Goal: Information Seeking & Learning: Learn about a topic

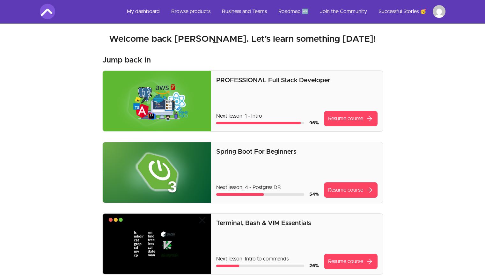
click at [414, 97] on section "Welcome back [PERSON_NAME]! Welcome back [PERSON_NAME]. Let's learn something […" at bounding box center [243, 243] width 426 height 440
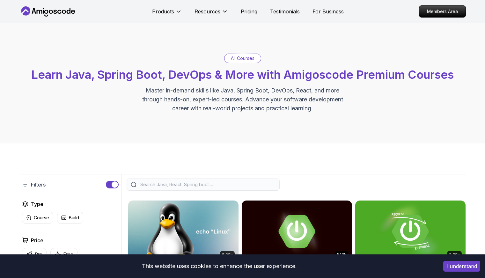
click at [11, 12] on div "Products Resources Pricing Testimonials For Business Members Area" at bounding box center [242, 11] width 485 height 23
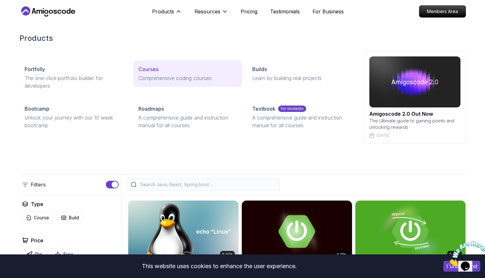
click at [156, 77] on p "Comprehensive coding courses" at bounding box center [187, 78] width 99 height 8
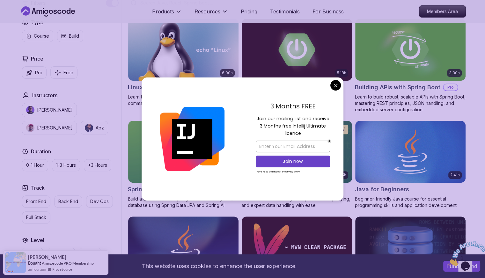
scroll to position [185, 0]
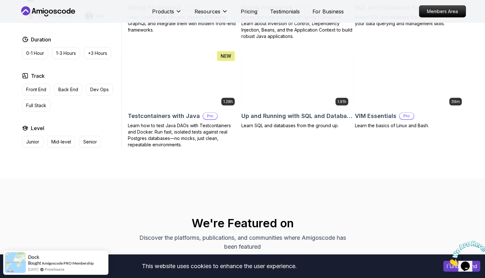
scroll to position [1683, 0]
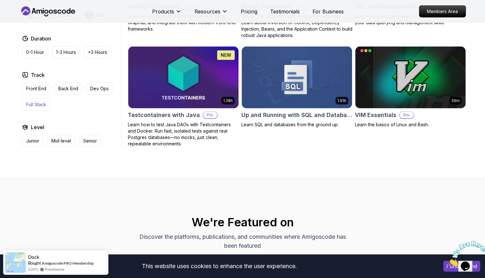
click at [39, 103] on button "Full Stack" at bounding box center [36, 105] width 28 height 12
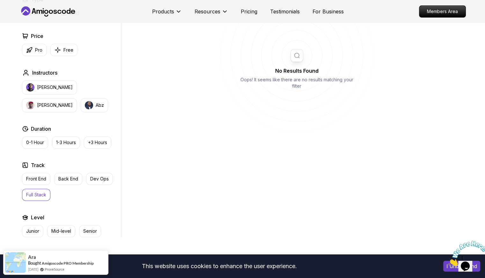
scroll to position [238, 0]
click at [29, 199] on button "Full Stack" at bounding box center [36, 195] width 28 height 12
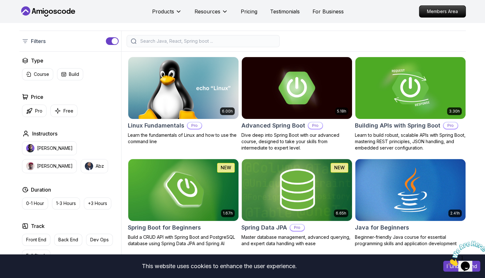
scroll to position [143, 0]
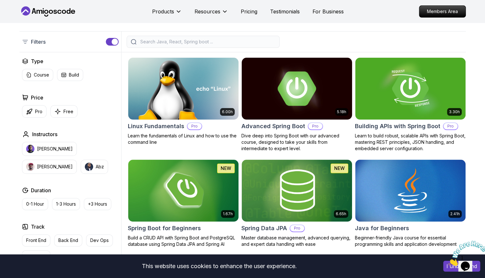
click at [279, 99] on img at bounding box center [297, 88] width 116 height 65
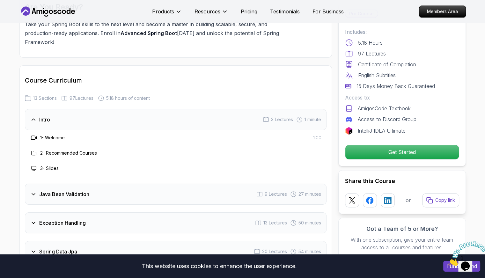
scroll to position [791, 0]
click at [52, 134] on h3 "1 - Welcome" at bounding box center [52, 137] width 25 height 6
click at [39, 190] on h3 "Java Bean Validation" at bounding box center [64, 194] width 50 height 8
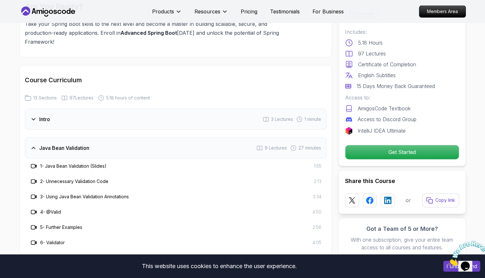
click at [57, 144] on h3 "Java Bean Validation" at bounding box center [64, 148] width 50 height 8
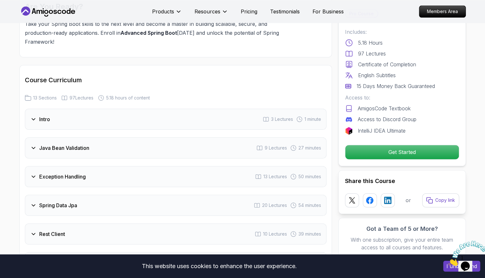
click at [56, 109] on div "Intro 3 Lectures 1 minute" at bounding box center [176, 119] width 302 height 21
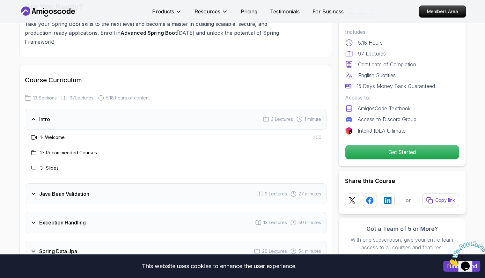
click at [47, 134] on h3 "1 - Welcome" at bounding box center [52, 137] width 25 height 6
click at [55, 150] on h3 "2 - Recommended Courses" at bounding box center [68, 153] width 57 height 6
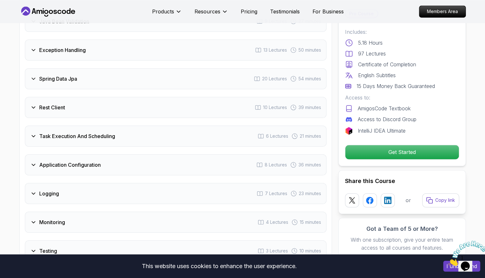
scroll to position [968, 0]
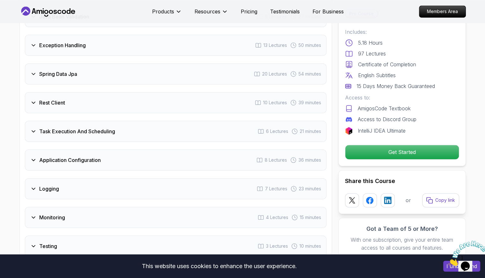
click at [66, 178] on div "Logging 7 Lectures 23 minutes" at bounding box center [176, 188] width 302 height 21
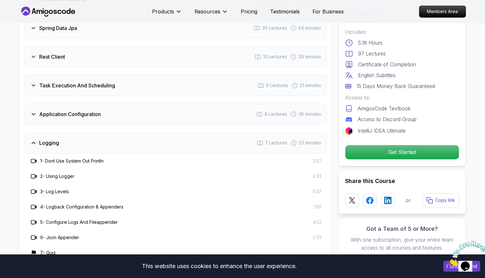
click at [66, 188] on h3 "3 - Log Levels" at bounding box center [54, 191] width 29 height 6
click at [66, 132] on div "Logging 7 Lectures 23 minutes" at bounding box center [176, 142] width 302 height 21
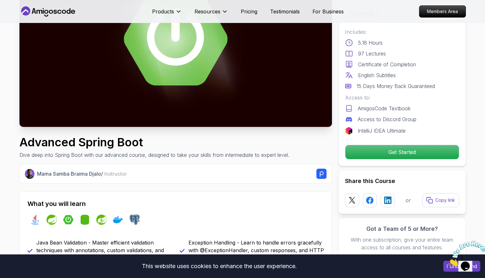
scroll to position [0, 0]
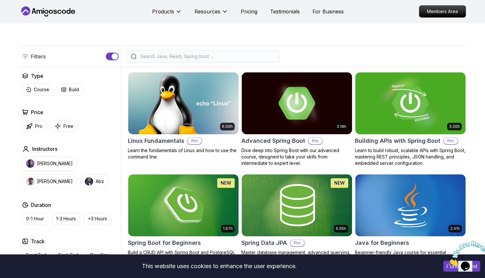
scroll to position [143, 0]
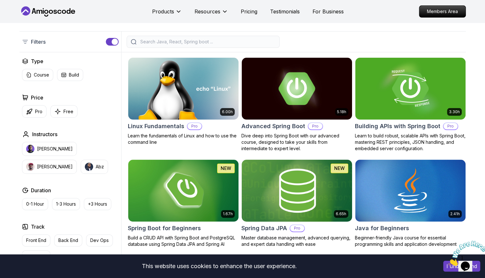
click at [297, 167] on img at bounding box center [297, 190] width 116 height 65
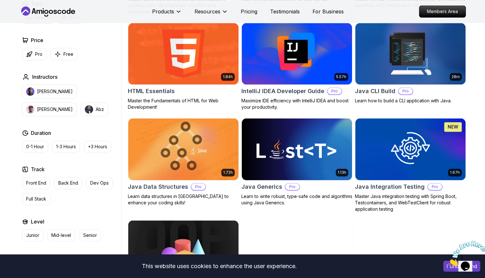
scroll to position [784, 0]
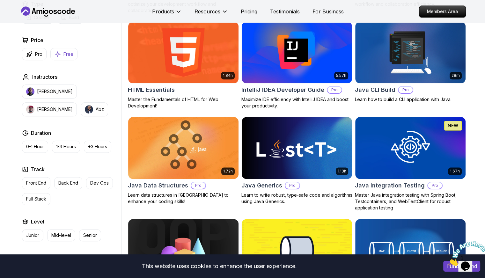
click at [55, 51] on icon "button" at bounding box center [58, 54] width 6 height 7
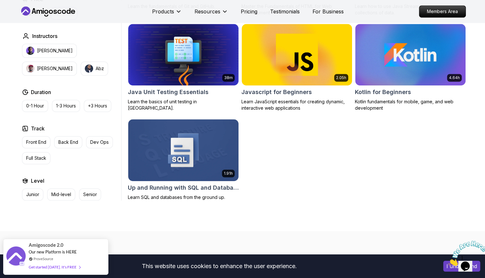
scroll to position [368, 0]
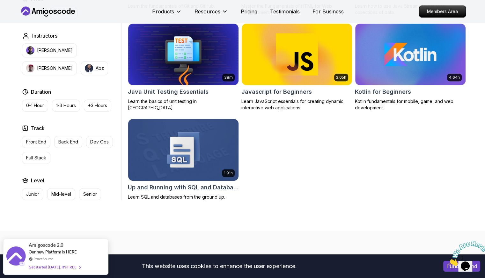
click at [211, 157] on img at bounding box center [183, 149] width 116 height 65
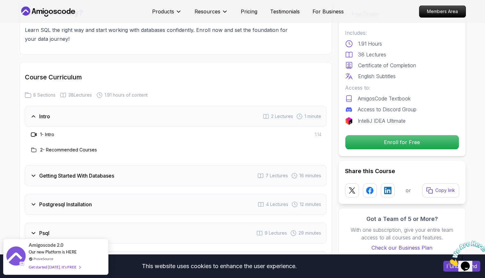
scroll to position [738, 0]
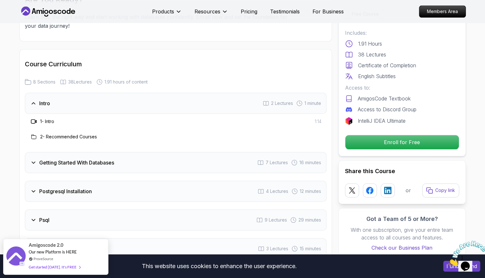
click at [41, 119] on h3 "1 - Intro" at bounding box center [47, 121] width 14 height 6
click at [34, 120] on icon at bounding box center [34, 121] width 6 height 6
